Goal: Task Accomplishment & Management: Manage account settings

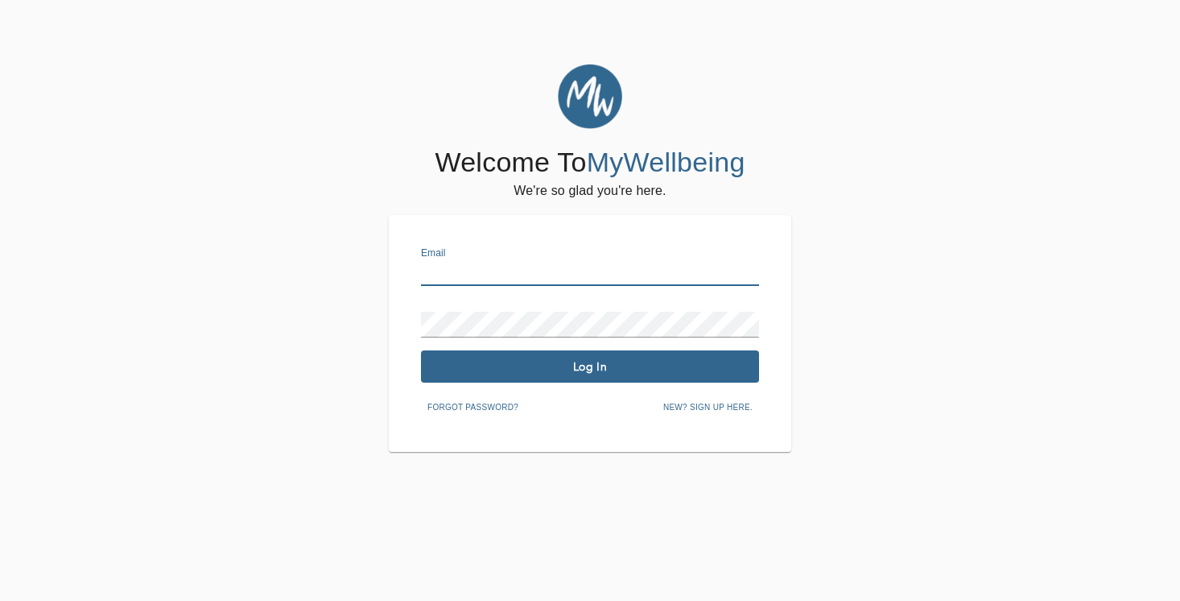
type input "[PERSON_NAME][EMAIL_ADDRESS][DOMAIN_NAME]"
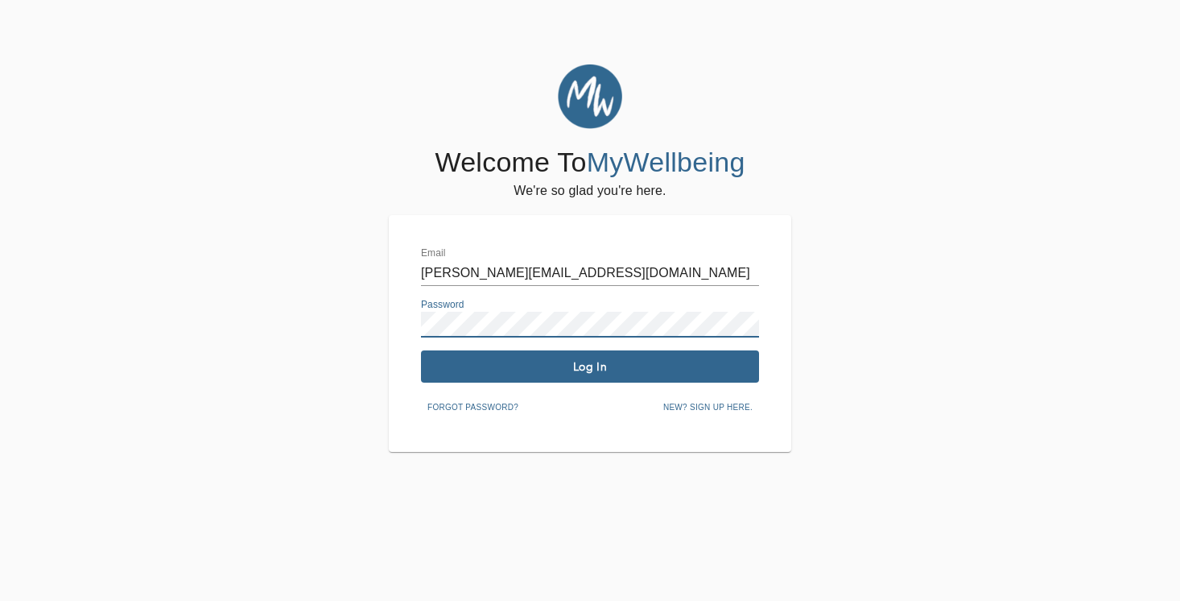
click at [572, 361] on span "Log In" at bounding box center [589, 366] width 325 height 15
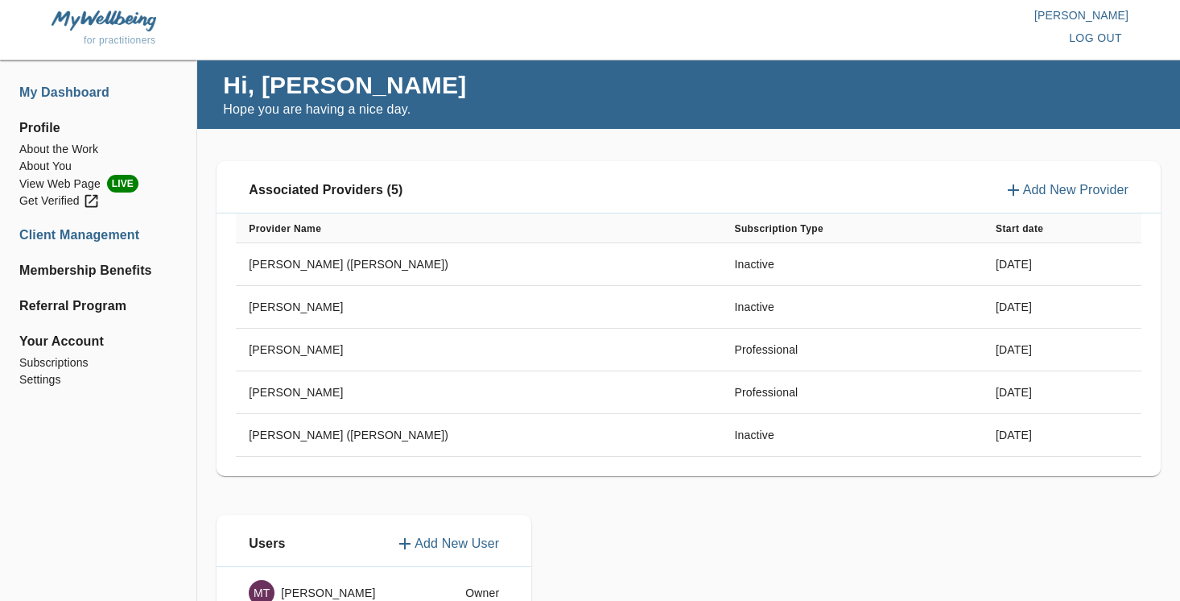
click at [122, 231] on li "Client Management" at bounding box center [98, 234] width 158 height 19
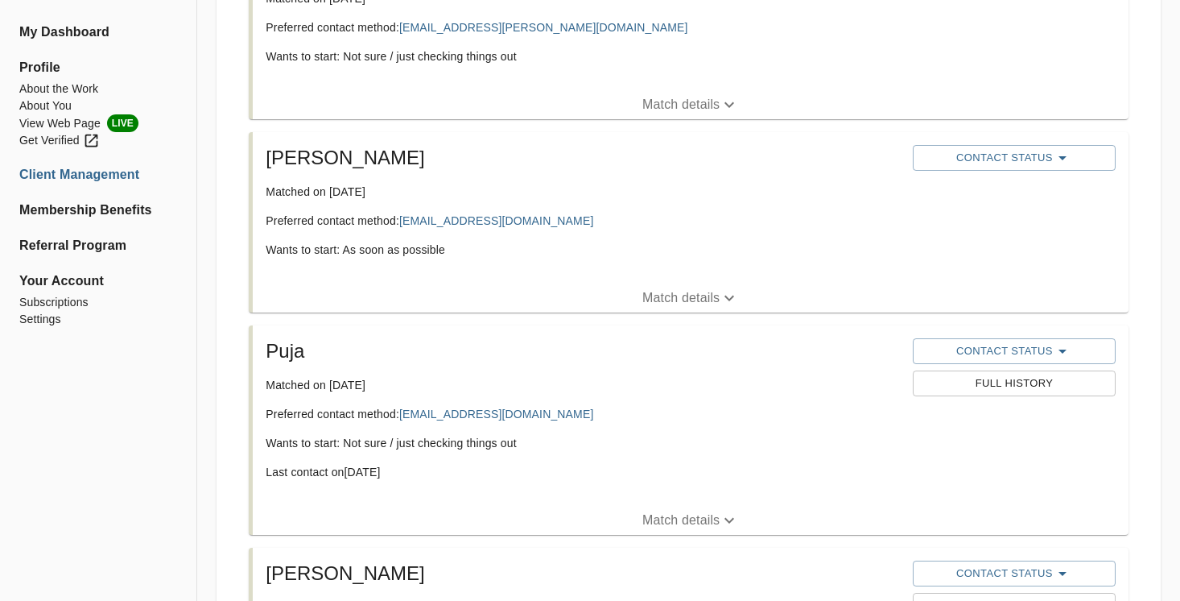
scroll to position [396, 0]
click at [659, 299] on p "Match details" at bounding box center [680, 296] width 77 height 19
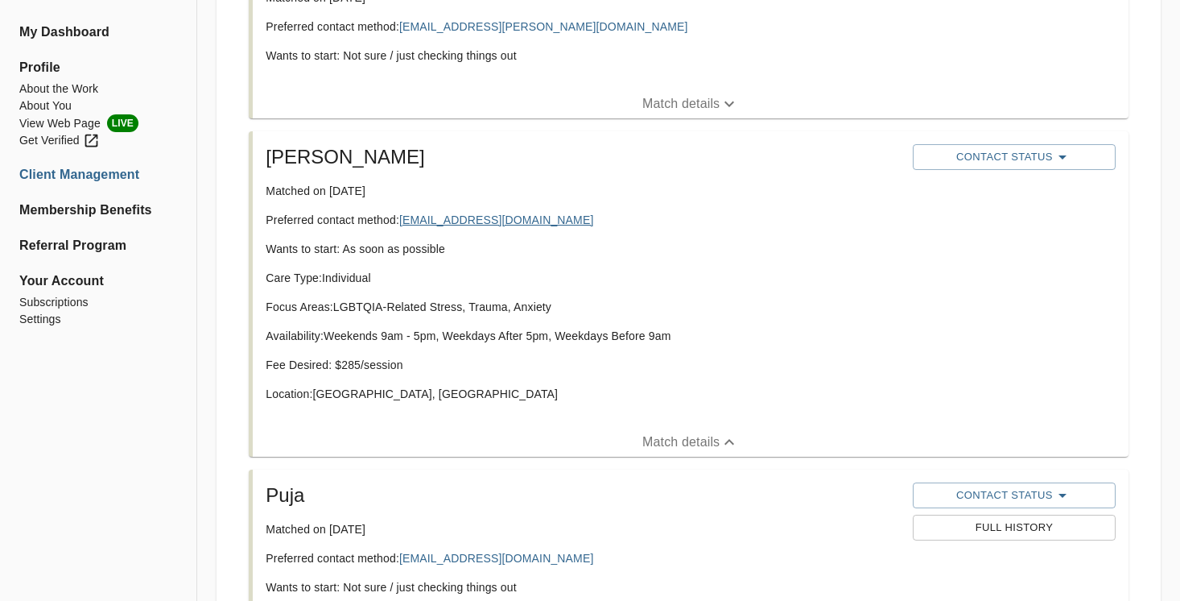
drag, startPoint x: 538, startPoint y: 219, endPoint x: 405, endPoint y: 221, distance: 132.9
click at [405, 221] on p "Preferred contact method: [EMAIL_ADDRESS][DOMAIN_NAME]" at bounding box center [583, 220] width 634 height 16
copy p "[EMAIL_ADDRESS][DOMAIN_NAME]"
click at [1042, 151] on span "Contact Status" at bounding box center [1014, 156] width 187 height 19
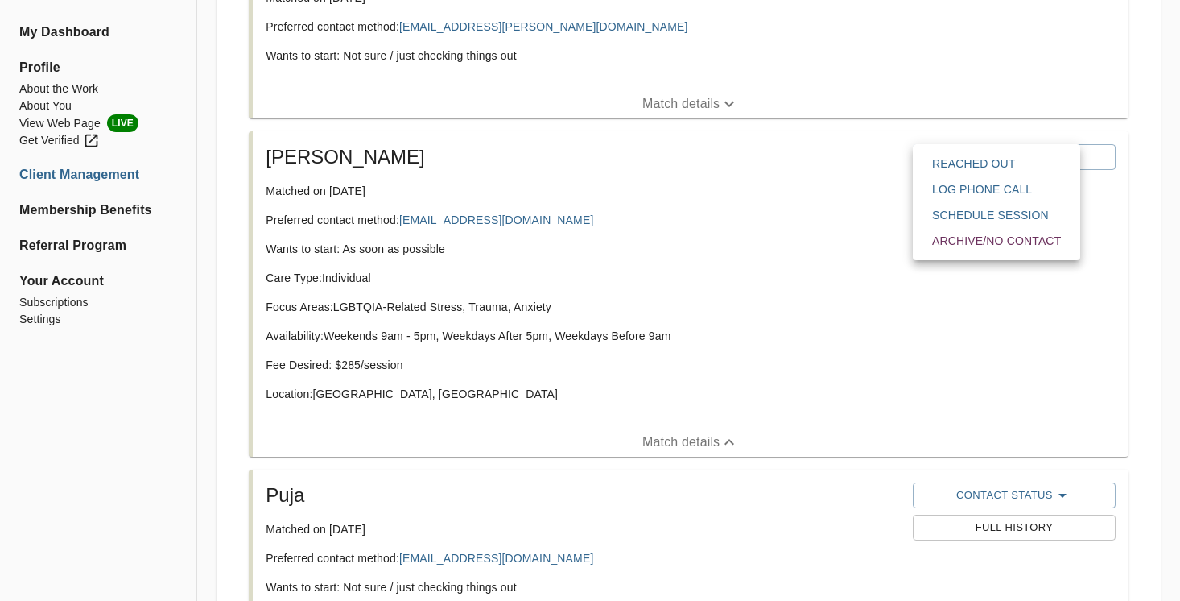
click at [991, 170] on span "Reached Out" at bounding box center [996, 163] width 129 height 16
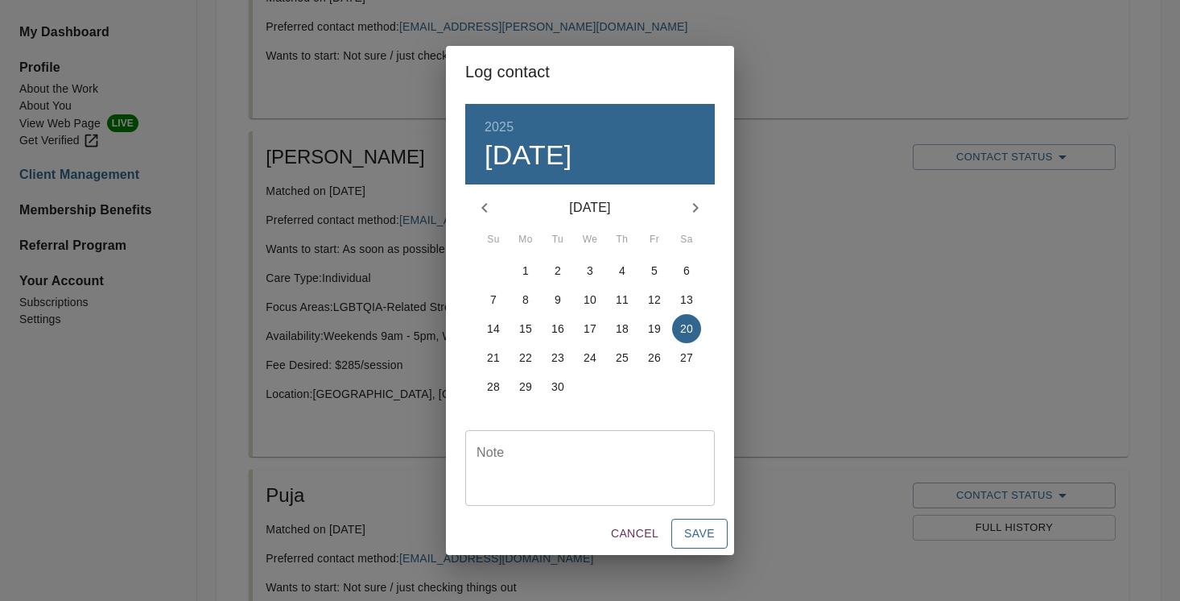
click at [707, 531] on span "Save" at bounding box center [699, 533] width 31 height 20
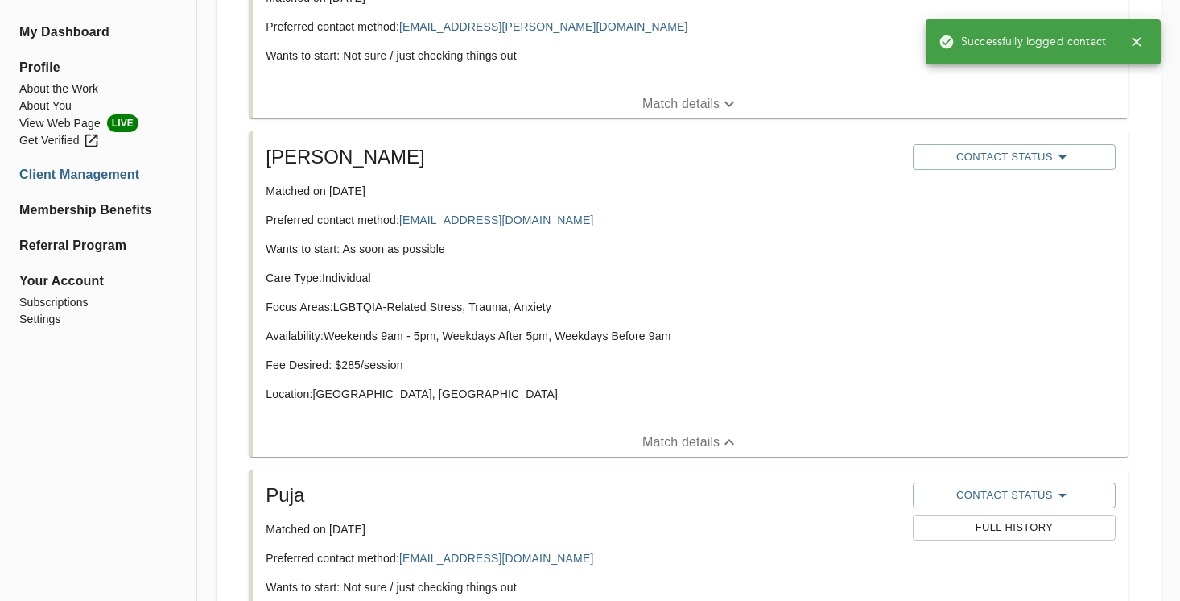
click at [785, 311] on p "Focus Areas: LGBTQIA-Related Stress, Trauma, Anxiety" at bounding box center [583, 307] width 634 height 16
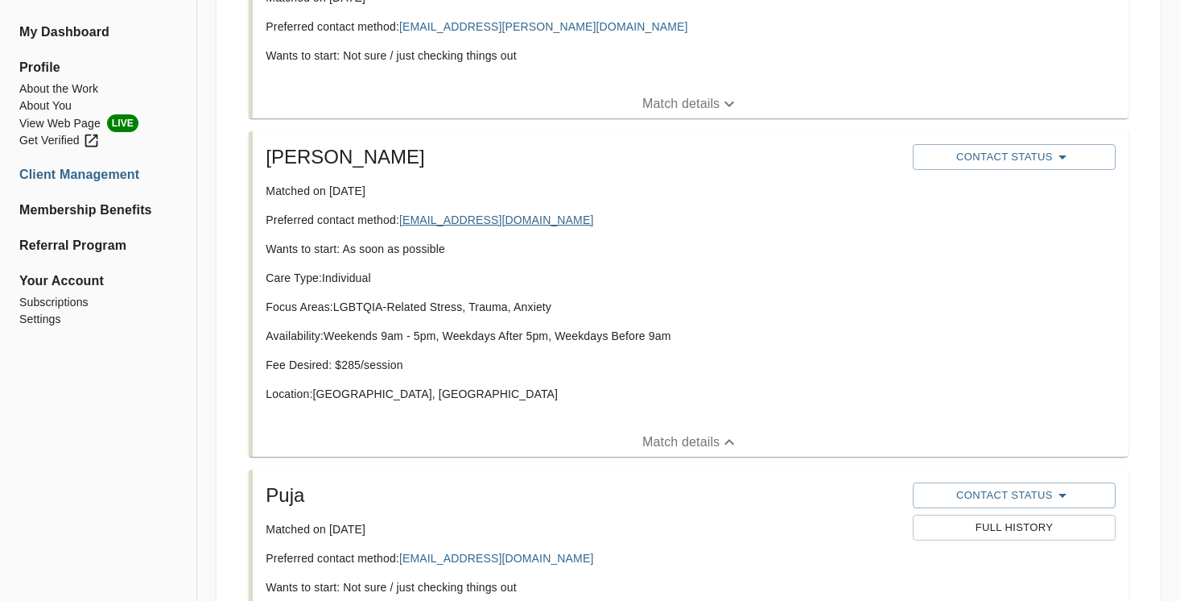
drag, startPoint x: 535, startPoint y: 221, endPoint x: 403, endPoint y: 223, distance: 132.0
click at [403, 223] on p "Preferred contact method: [EMAIL_ADDRESS][DOMAIN_NAME]" at bounding box center [583, 220] width 634 height 16
copy p "[EMAIL_ADDRESS][DOMAIN_NAME]"
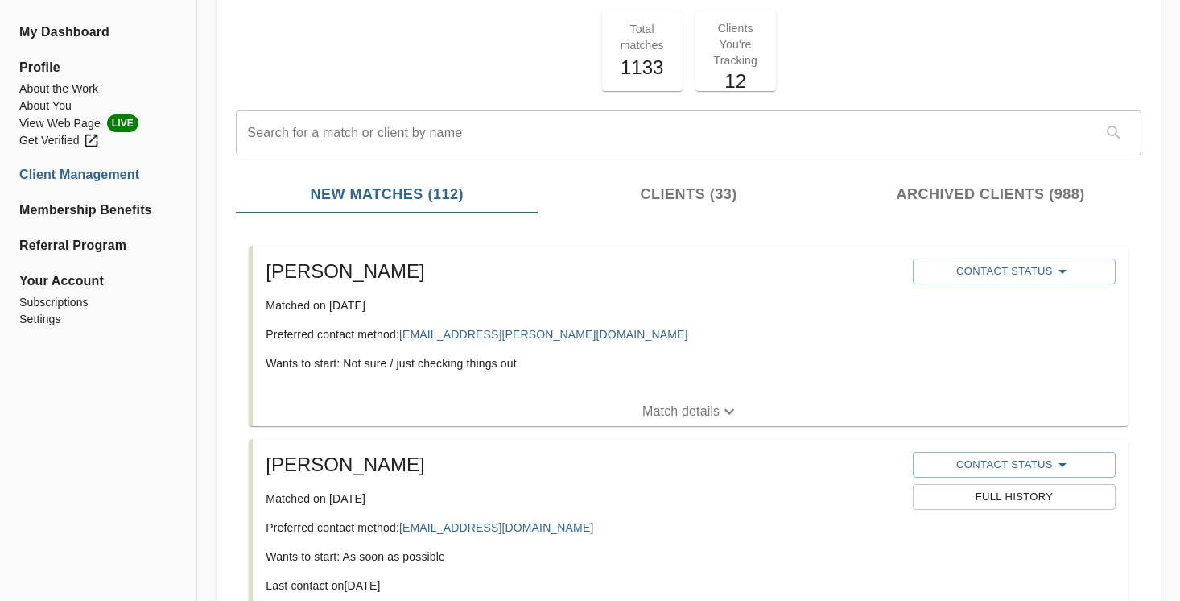
scroll to position [6, 0]
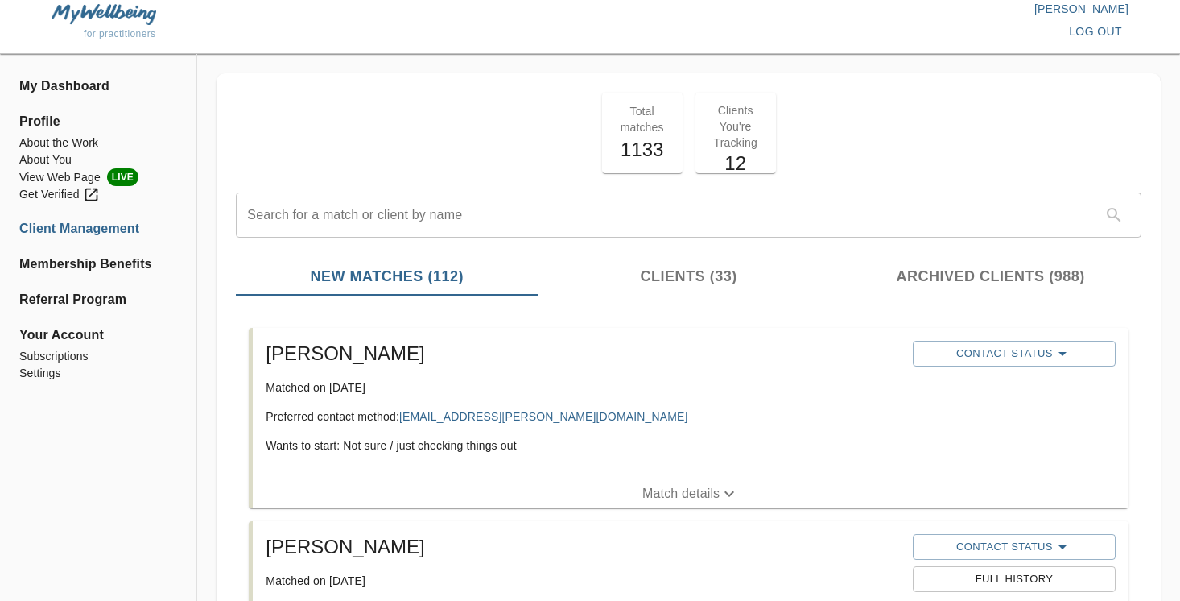
click at [695, 492] on p "Match details" at bounding box center [680, 493] width 77 height 19
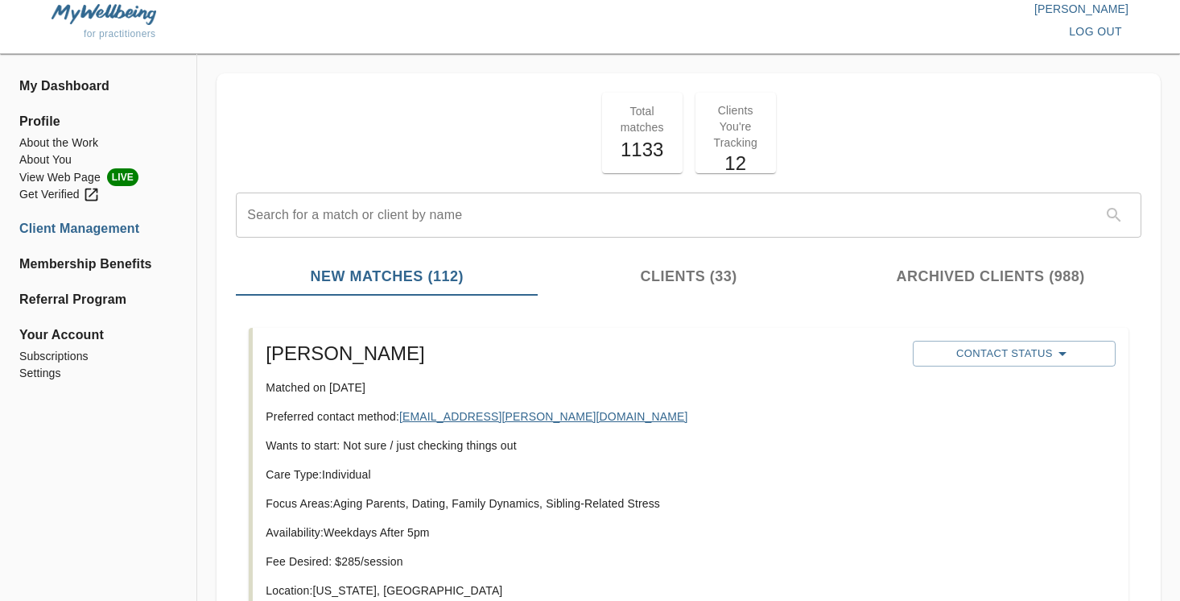
drag, startPoint x: 560, startPoint y: 419, endPoint x: 403, endPoint y: 419, distance: 157.8
click at [403, 419] on p "Preferred contact method: [EMAIL_ADDRESS][PERSON_NAME][DOMAIN_NAME]" at bounding box center [583, 416] width 634 height 16
copy p "[EMAIL_ADDRESS][PERSON_NAME][DOMAIN_NAME]"
click at [1033, 347] on span "Contact Status" at bounding box center [1014, 353] width 187 height 19
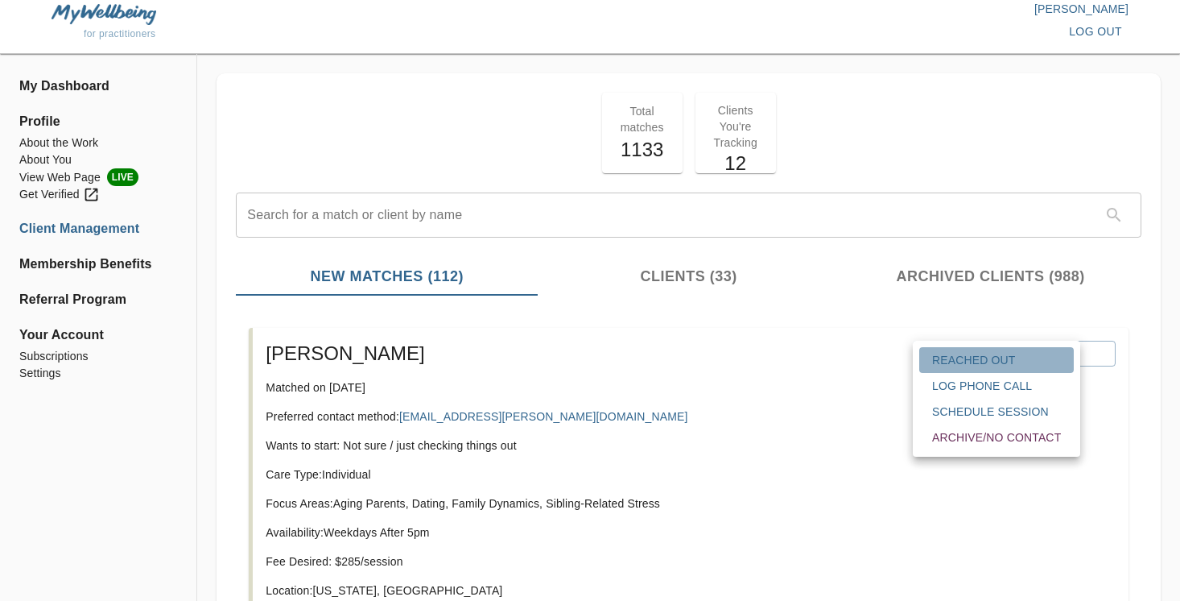
click at [984, 356] on span "Reached Out" at bounding box center [996, 360] width 129 height 16
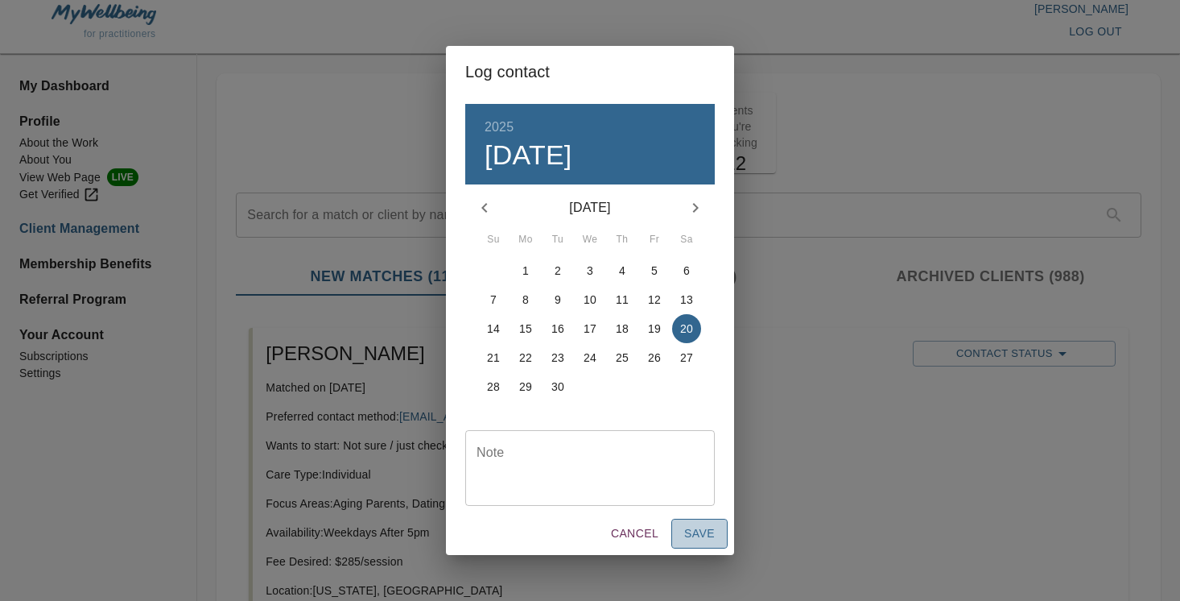
click at [711, 539] on span "Save" at bounding box center [699, 533] width 31 height 20
